Goal: Task Accomplishment & Management: Manage account settings

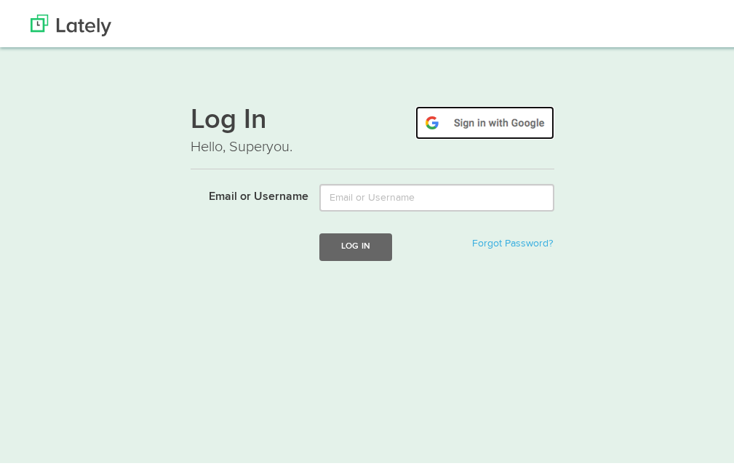
click at [498, 114] on img at bounding box center [485, 119] width 139 height 33
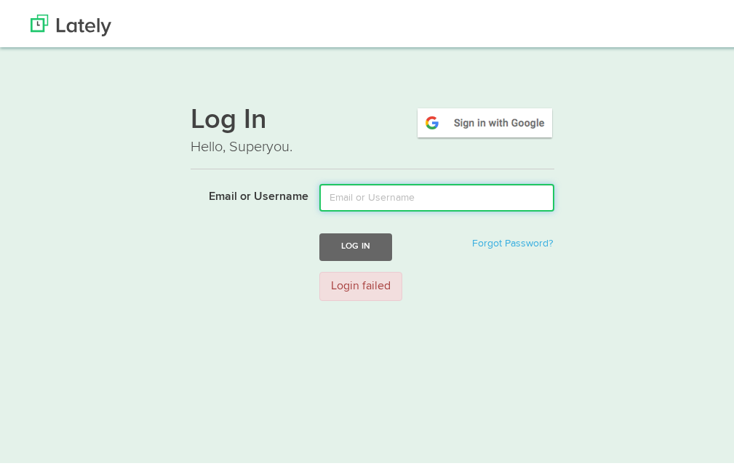
click at [358, 202] on input "Email or Username" at bounding box center [436, 194] width 235 height 28
type input "[EMAIL_ADDRESS][DOMAIN_NAME]"
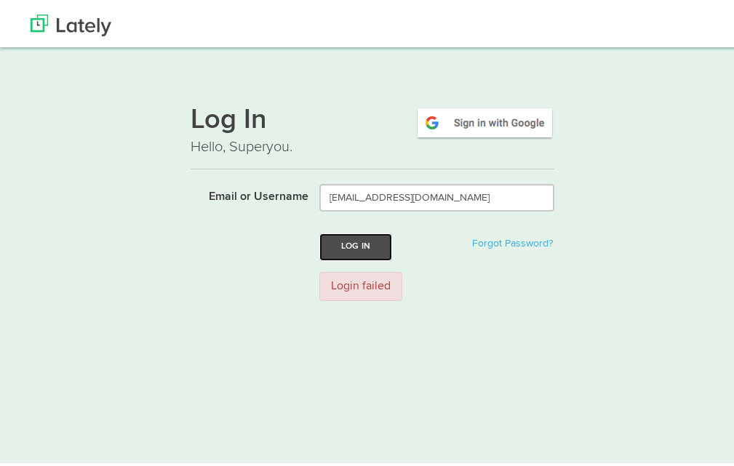
click at [368, 239] on button "Log In" at bounding box center [355, 243] width 73 height 27
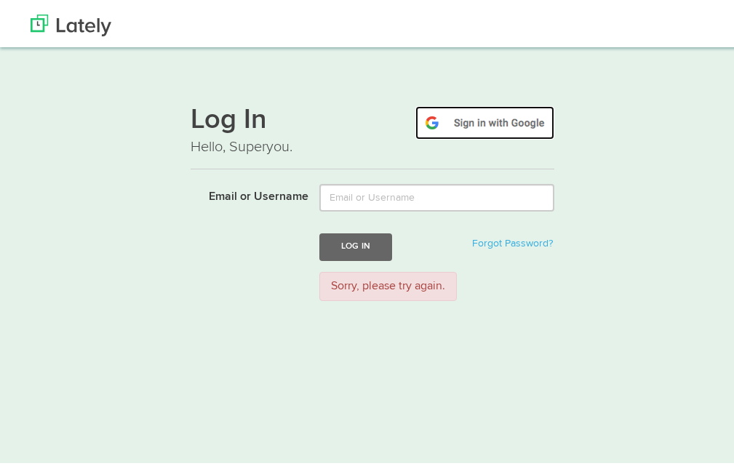
click at [484, 113] on img at bounding box center [485, 119] width 139 height 33
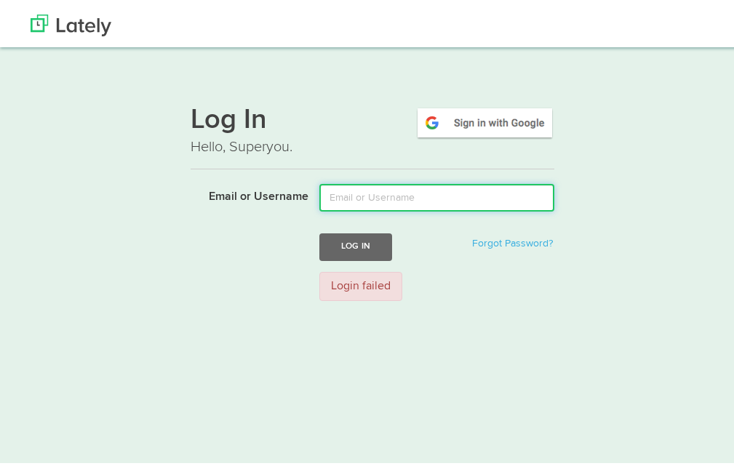
click at [358, 193] on input "Email or Username" at bounding box center [436, 194] width 235 height 28
type input "shamnaondezx@gmail.com"
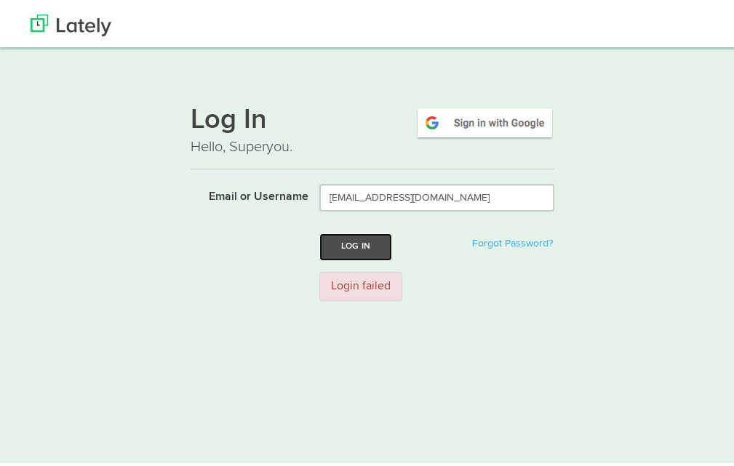
click at [367, 238] on button "Log In" at bounding box center [355, 243] width 73 height 27
